Goal: Task Accomplishment & Management: Manage account settings

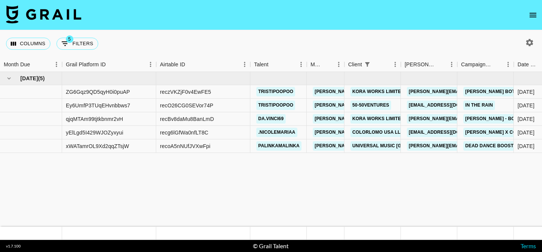
click at [531, 22] on nav at bounding box center [271, 15] width 542 height 30
click at [531, 16] on icon "open drawer" at bounding box center [533, 15] width 7 height 5
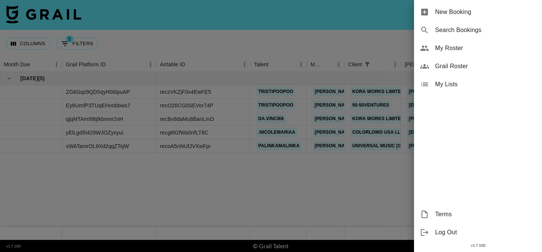
click at [470, 46] on span "My Roster" at bounding box center [485, 48] width 101 height 9
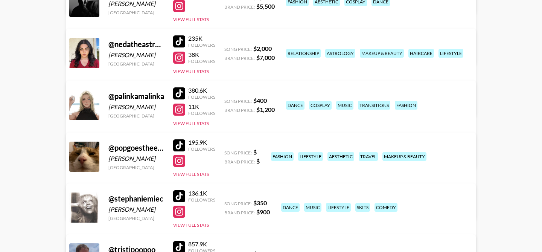
scroll to position [421, 0]
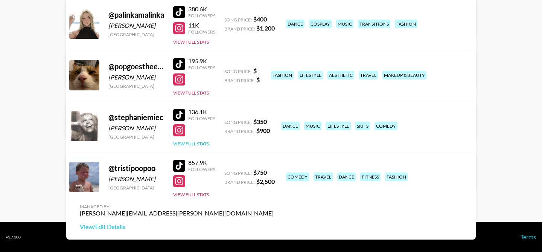
click at [198, 143] on button "View Full Stats" at bounding box center [191, 144] width 36 height 6
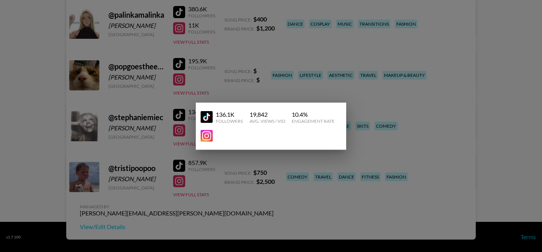
click at [189, 130] on div at bounding box center [271, 126] width 542 height 252
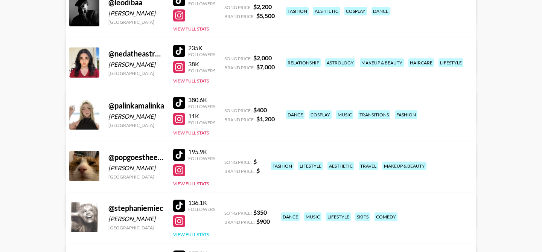
scroll to position [285, 0]
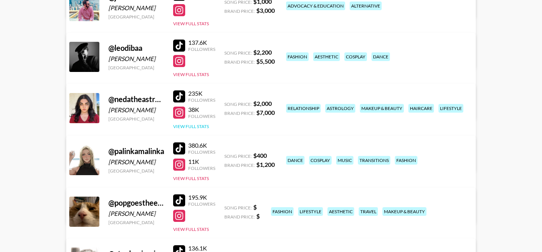
click at [201, 128] on button "View Full Stats" at bounding box center [191, 127] width 36 height 6
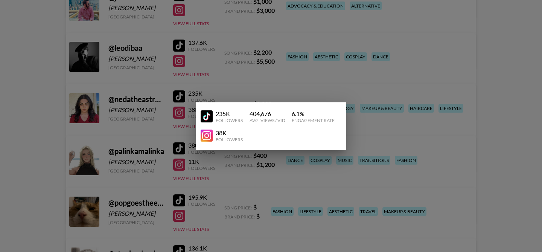
click at [231, 93] on div at bounding box center [271, 126] width 542 height 252
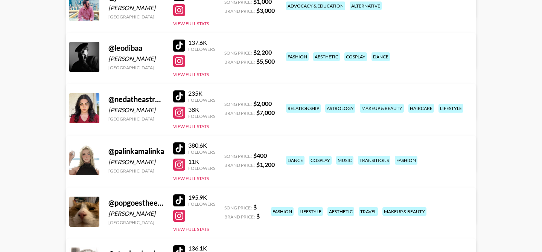
click at [274, 155] on link "View/Edit Details" at bounding box center [177, 159] width 194 height 8
click at [146, 203] on div "@ popgoestheeweasel" at bounding box center [136, 202] width 56 height 9
click at [201, 228] on button "View Full Stats" at bounding box center [191, 229] width 36 height 6
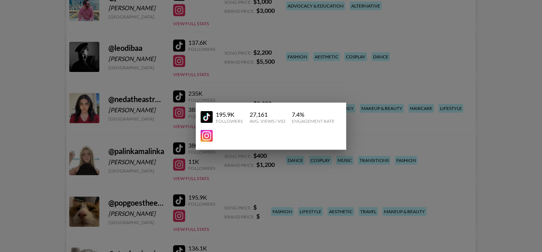
click at [223, 160] on div at bounding box center [271, 126] width 542 height 252
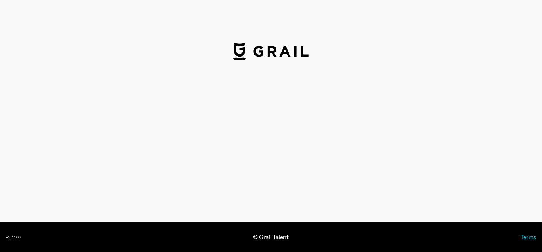
select select "USD"
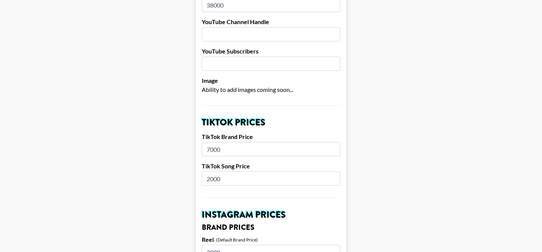
scroll to position [174, 0]
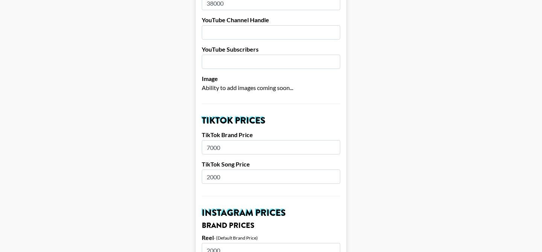
click at [209, 140] on input "7000" at bounding box center [271, 147] width 139 height 14
type input "5000"
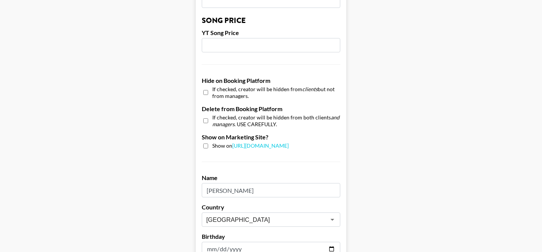
scroll to position [770, 0]
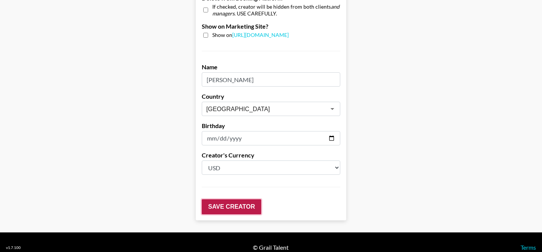
click at [227, 199] on input "Save Creator" at bounding box center [231, 206] width 59 height 15
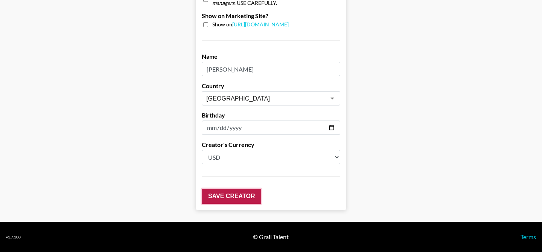
click at [227, 194] on input "Save Creator" at bounding box center [231, 196] width 59 height 15
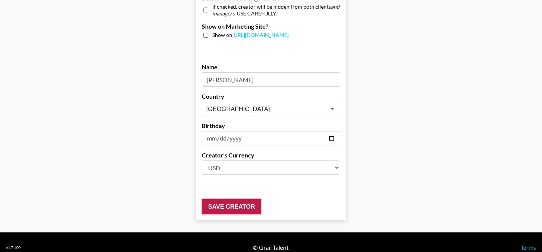
scroll to position [42, 0]
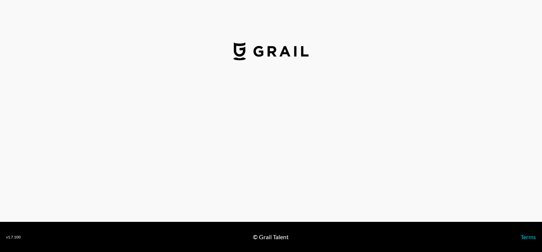
select select "USD"
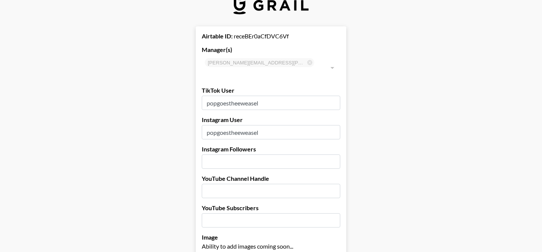
scroll to position [18, 0]
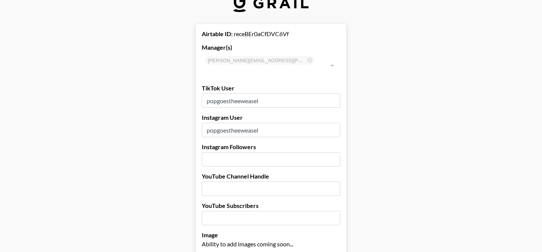
drag, startPoint x: 267, startPoint y: 88, endPoint x: 191, endPoint y: 92, distance: 76.2
